Goal: Navigation & Orientation: Find specific page/section

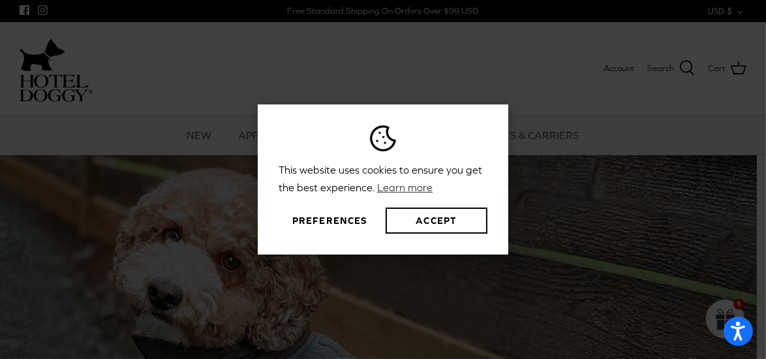
click at [296, 228] on button "Preferences" at bounding box center [330, 221] width 102 height 26
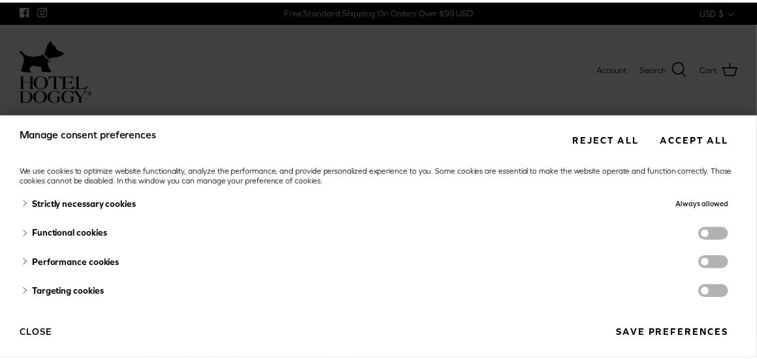
scroll to position [6, 0]
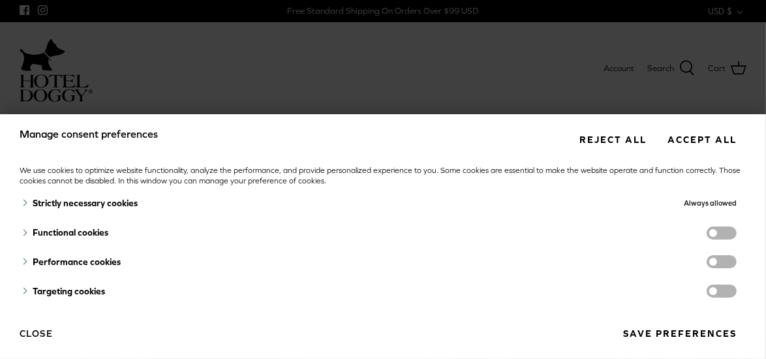
click at [50, 335] on button "Close" at bounding box center [36, 333] width 33 height 22
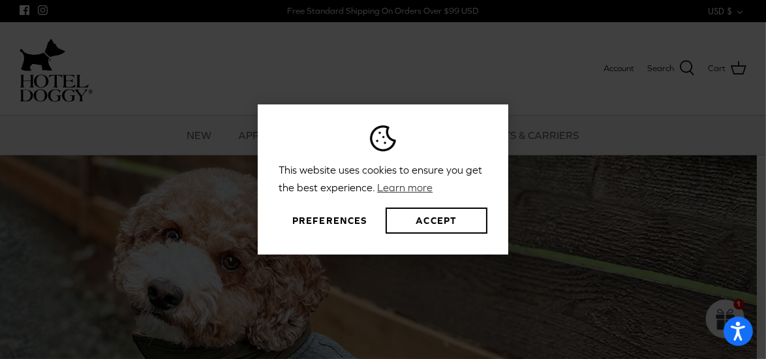
click at [351, 216] on button "Preferences" at bounding box center [330, 221] width 102 height 26
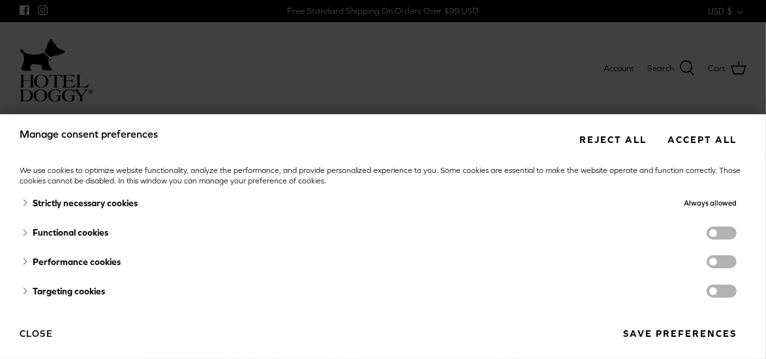
click at [658, 333] on button "Save preferences" at bounding box center [680, 334] width 133 height 24
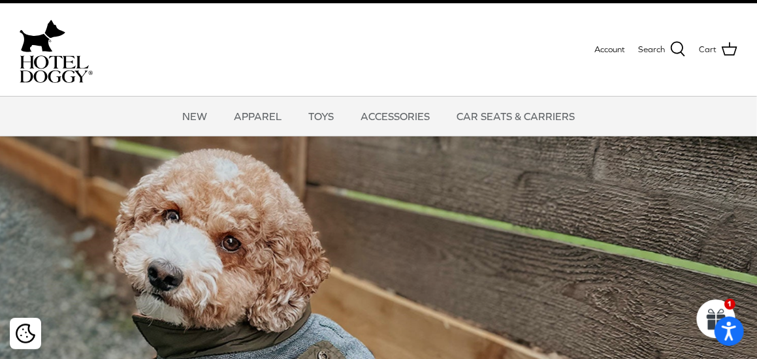
scroll to position [0, 0]
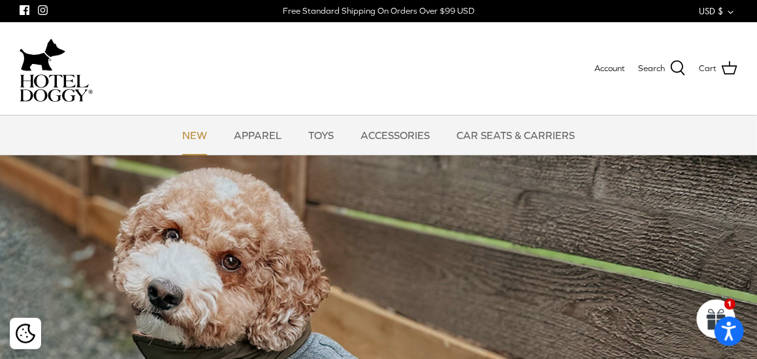
click at [204, 139] on link "NEW" at bounding box center [194, 135] width 48 height 39
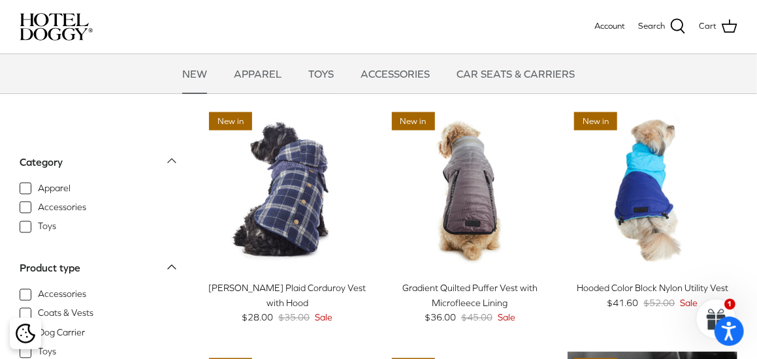
scroll to position [587, 0]
